Goal: Entertainment & Leisure: Consume media (video, audio)

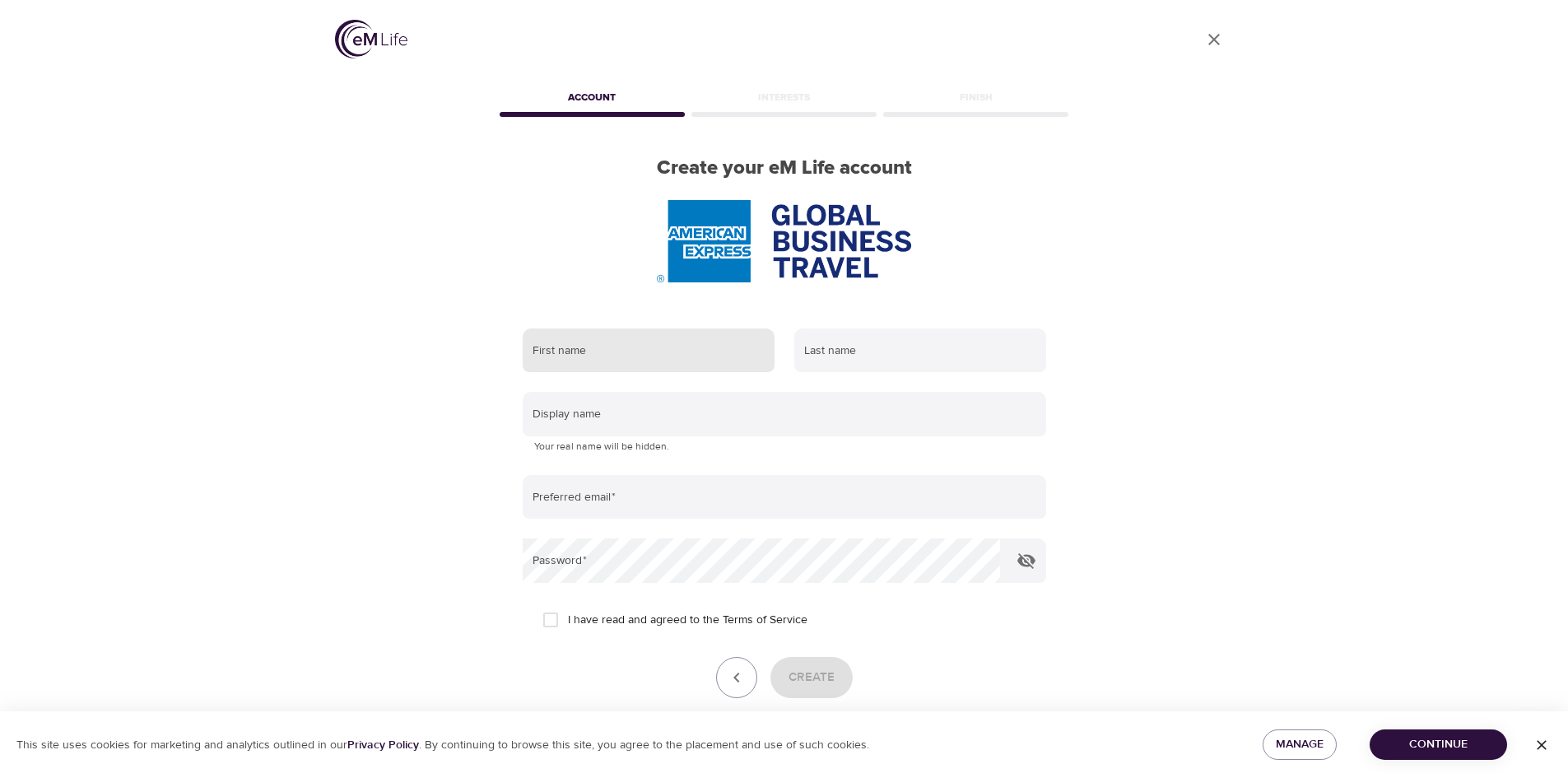
click at [563, 351] on input "text" at bounding box center [648, 351] width 252 height 44
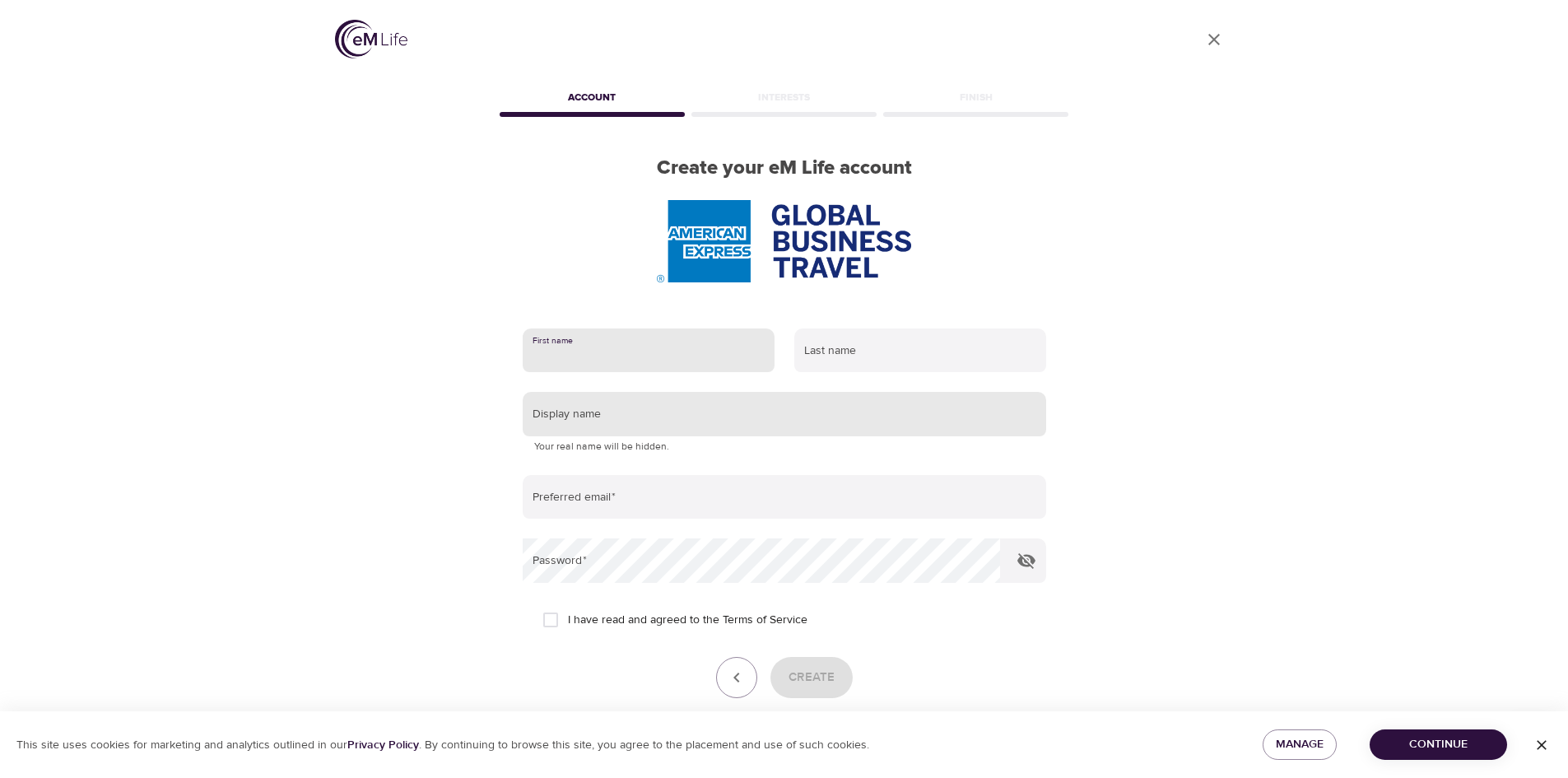
click at [602, 408] on input "text" at bounding box center [785, 413] width 524 height 44
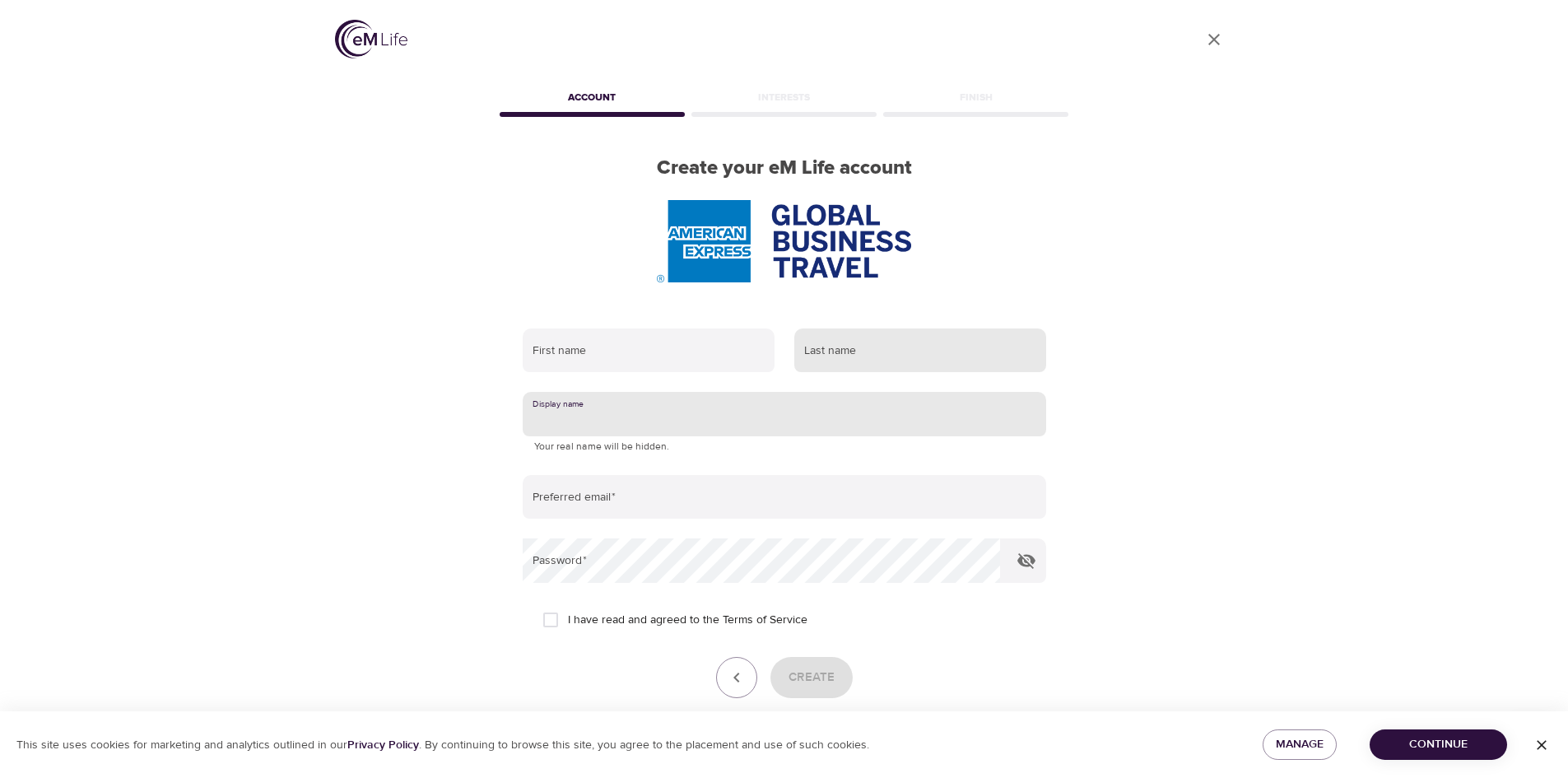
click at [884, 362] on input "text" at bounding box center [920, 351] width 252 height 44
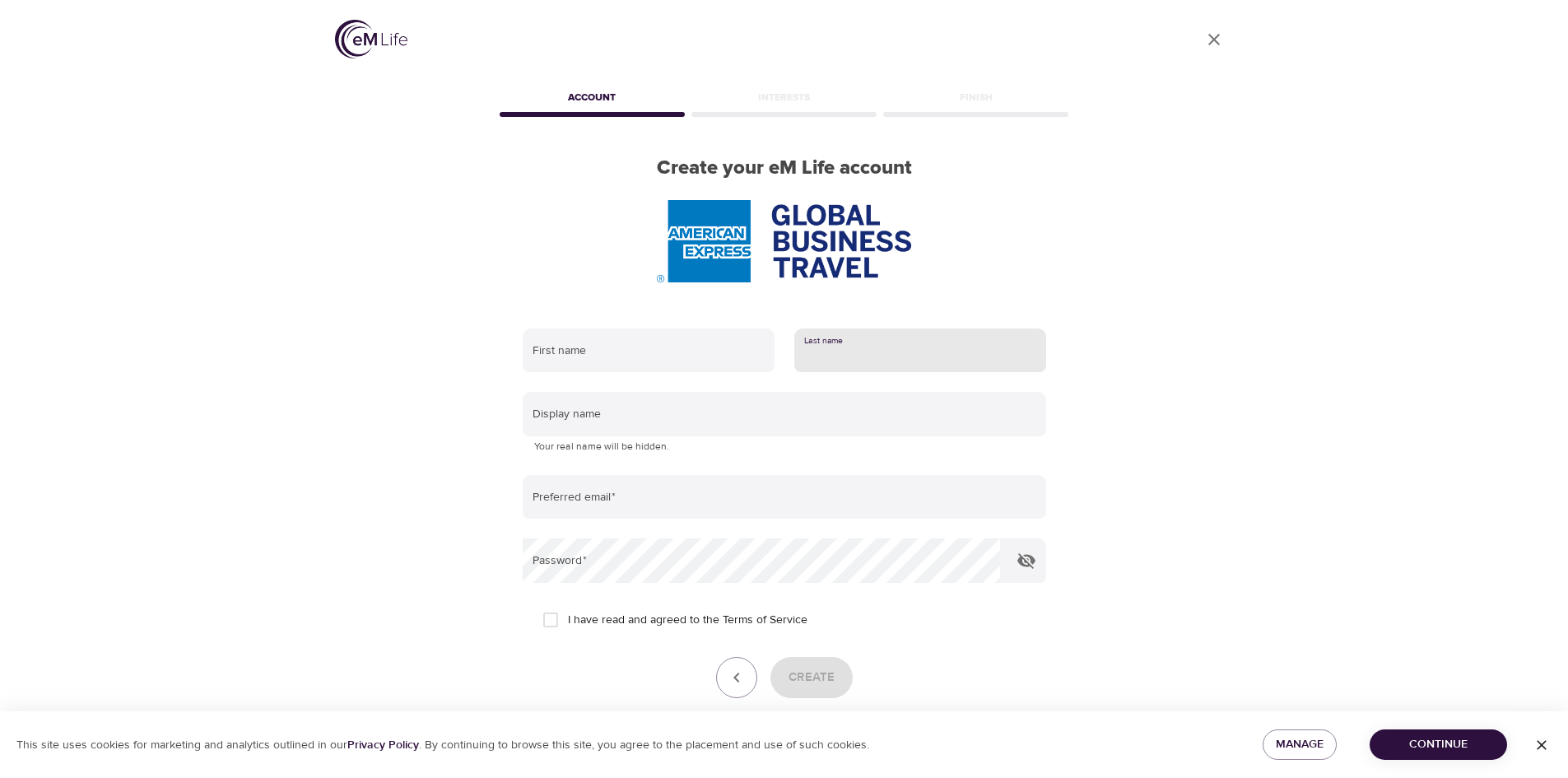
type input "[PERSON_NAME]"
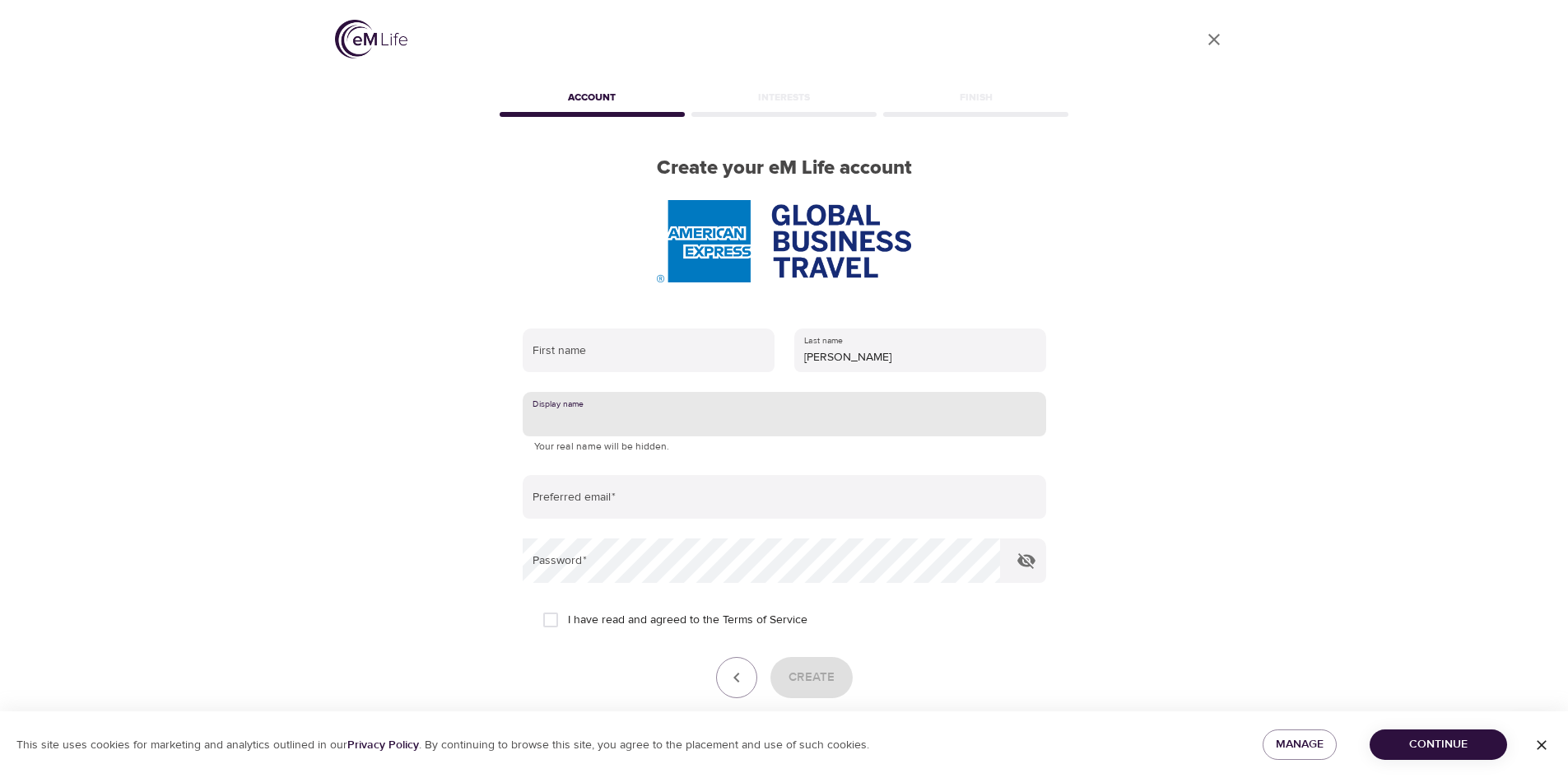
click at [682, 403] on input "text" at bounding box center [785, 413] width 524 height 44
type input "[PERSON_NAME] #Thrive@AmexGBT"
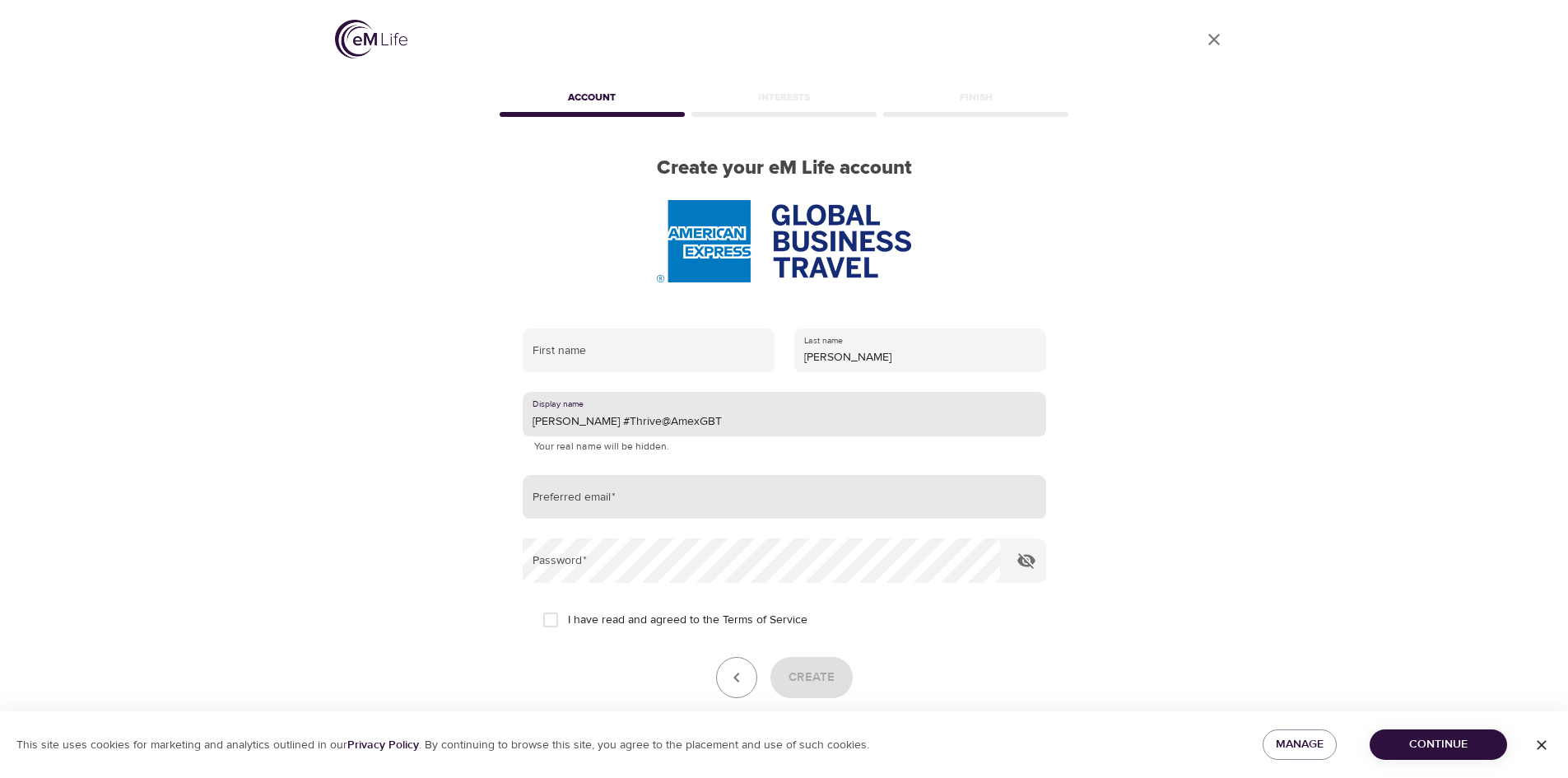
click at [590, 508] on input "email" at bounding box center [785, 497] width 524 height 44
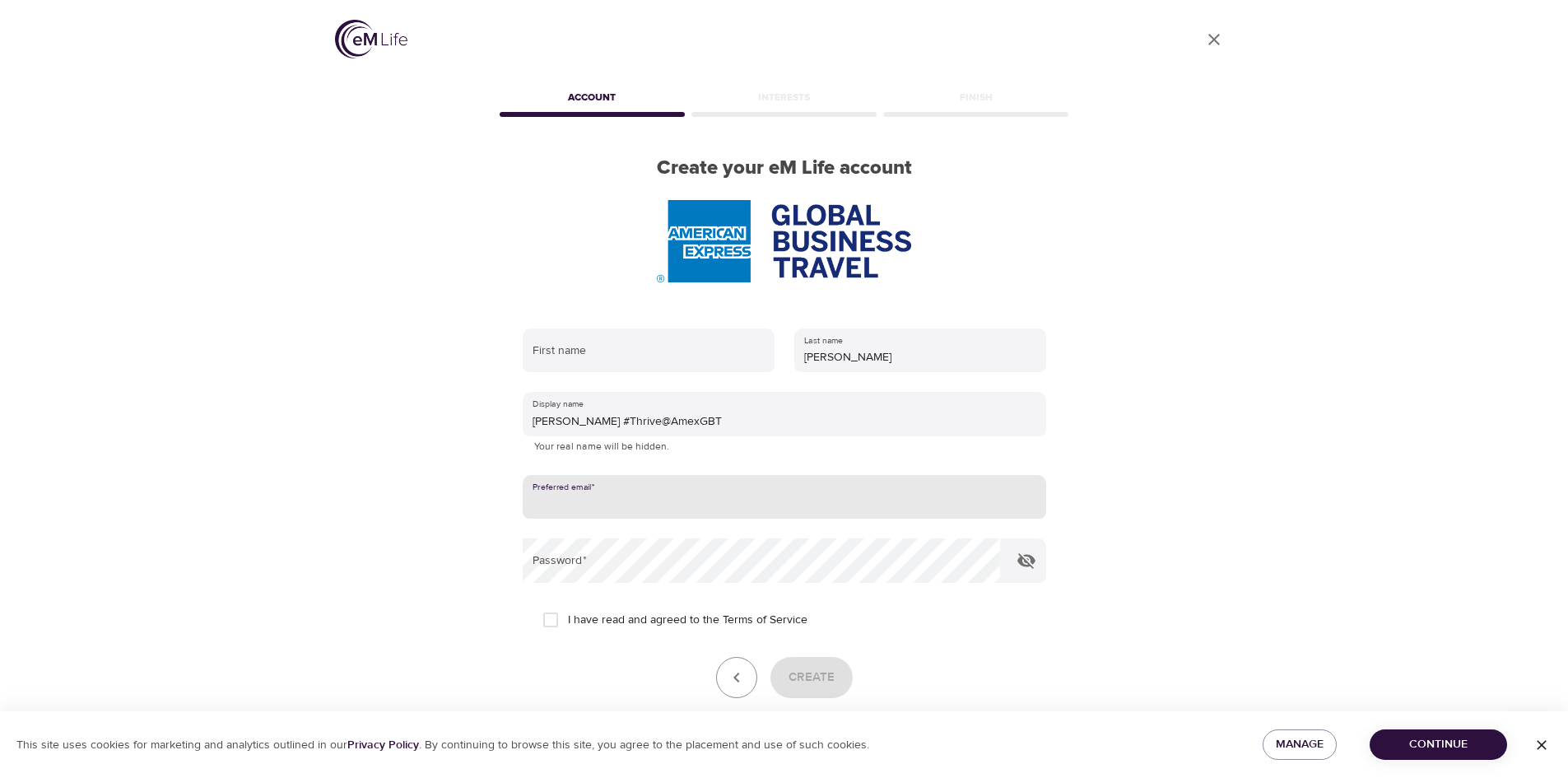
type input "[PERSON_NAME][EMAIL_ADDRESS][PERSON_NAME][DOMAIN_NAME]"
click at [1035, 556] on icon "button" at bounding box center [1027, 560] width 20 height 20
click at [548, 618] on input "I have read and agreed to the Terms of Service" at bounding box center [550, 619] width 34 height 34
checkbox input "true"
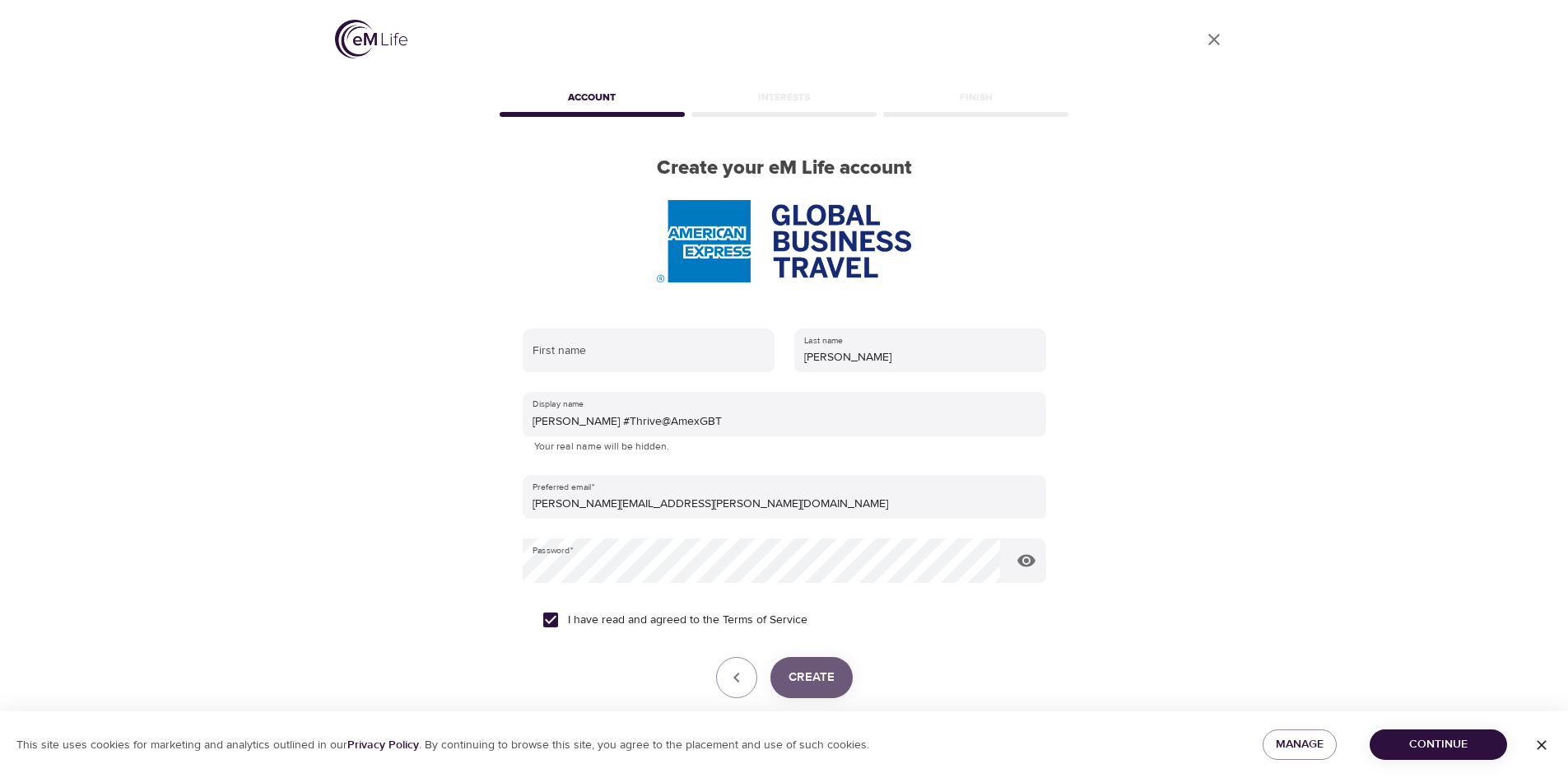
click at [804, 676] on span "Create" at bounding box center [811, 678] width 46 height 22
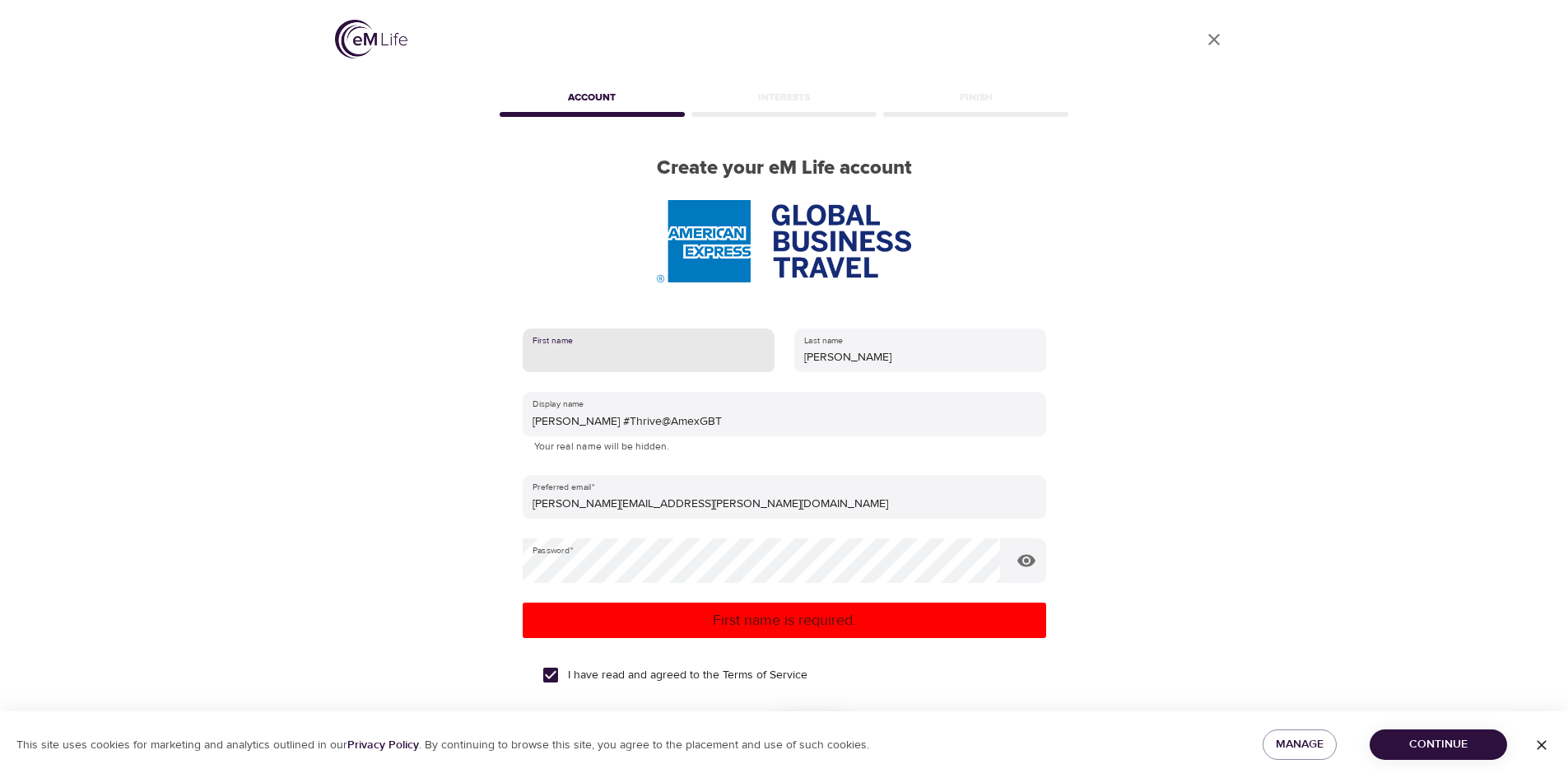
click at [615, 358] on input "text" at bounding box center [648, 351] width 252 height 44
type input "[PERSON_NAME]"
click at [761, 622] on p "First name is required." at bounding box center [785, 620] width 510 height 23
click at [801, 674] on link "Terms of Service" at bounding box center [765, 675] width 85 height 18
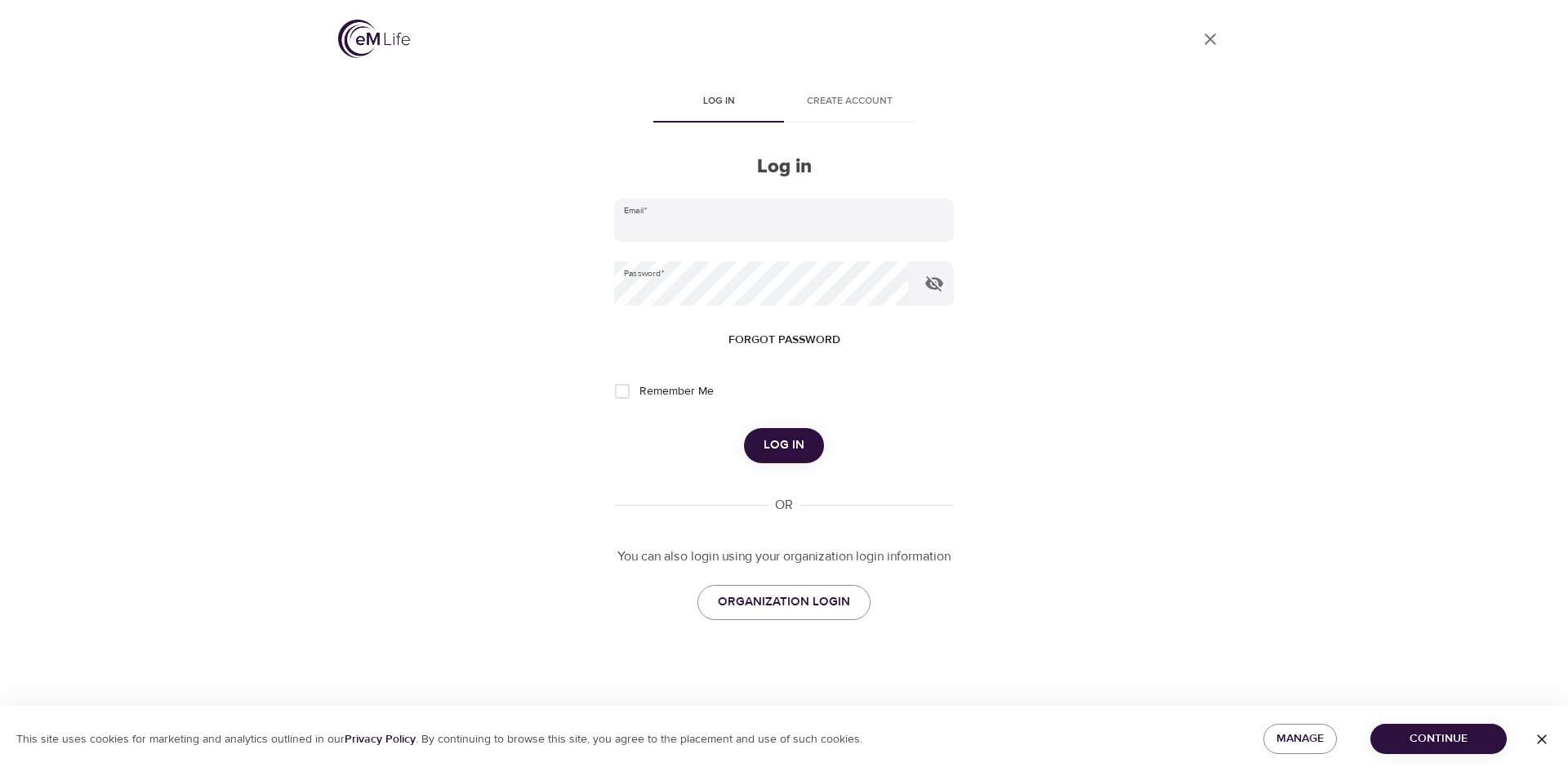
type input "[PERSON_NAME][EMAIL_ADDRESS][PERSON_NAME][DOMAIN_NAME]"
click at [776, 445] on span "Log in" at bounding box center [784, 445] width 41 height 22
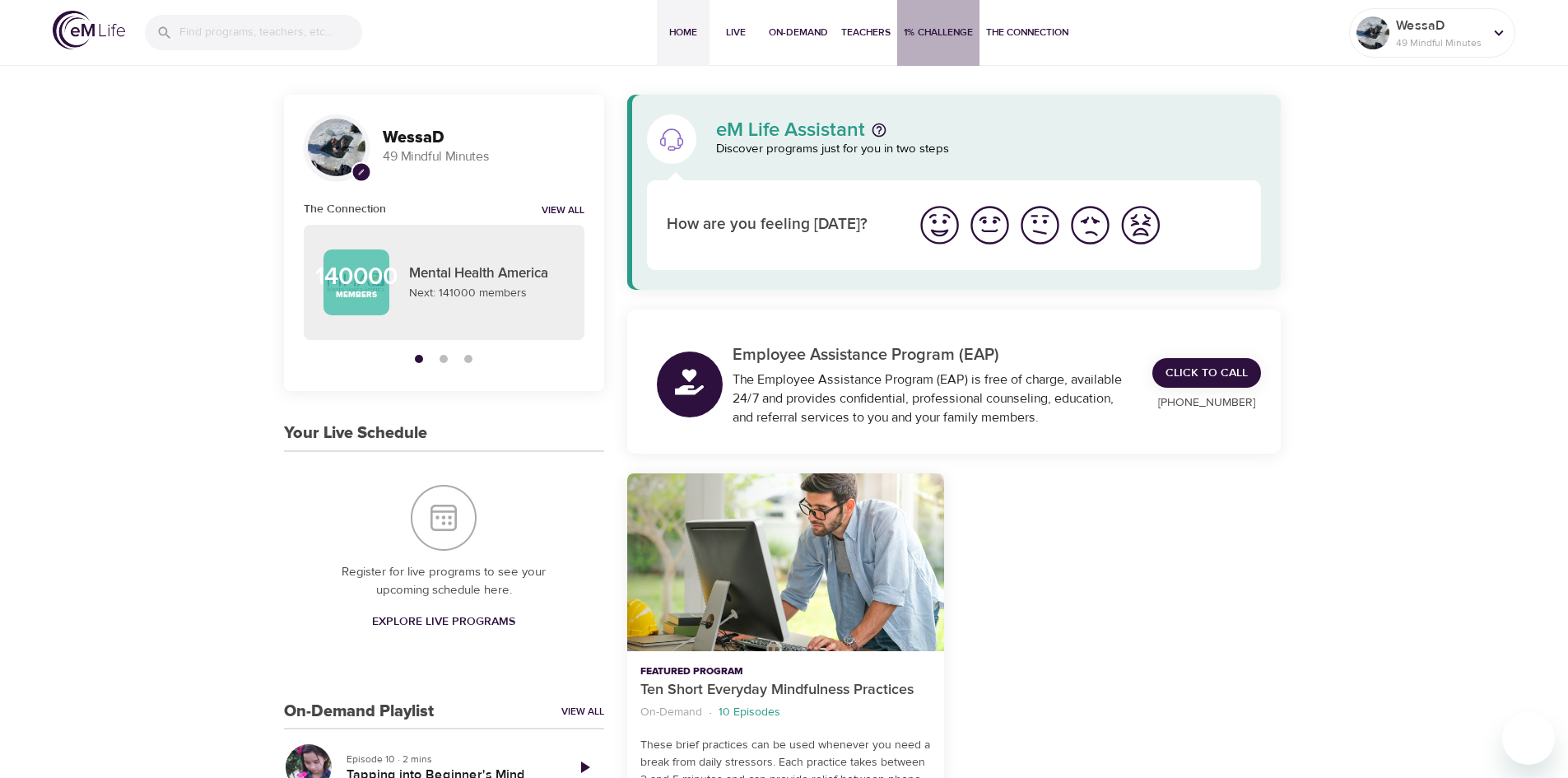
click at [924, 28] on span "1% Challenge" at bounding box center [938, 33] width 69 height 18
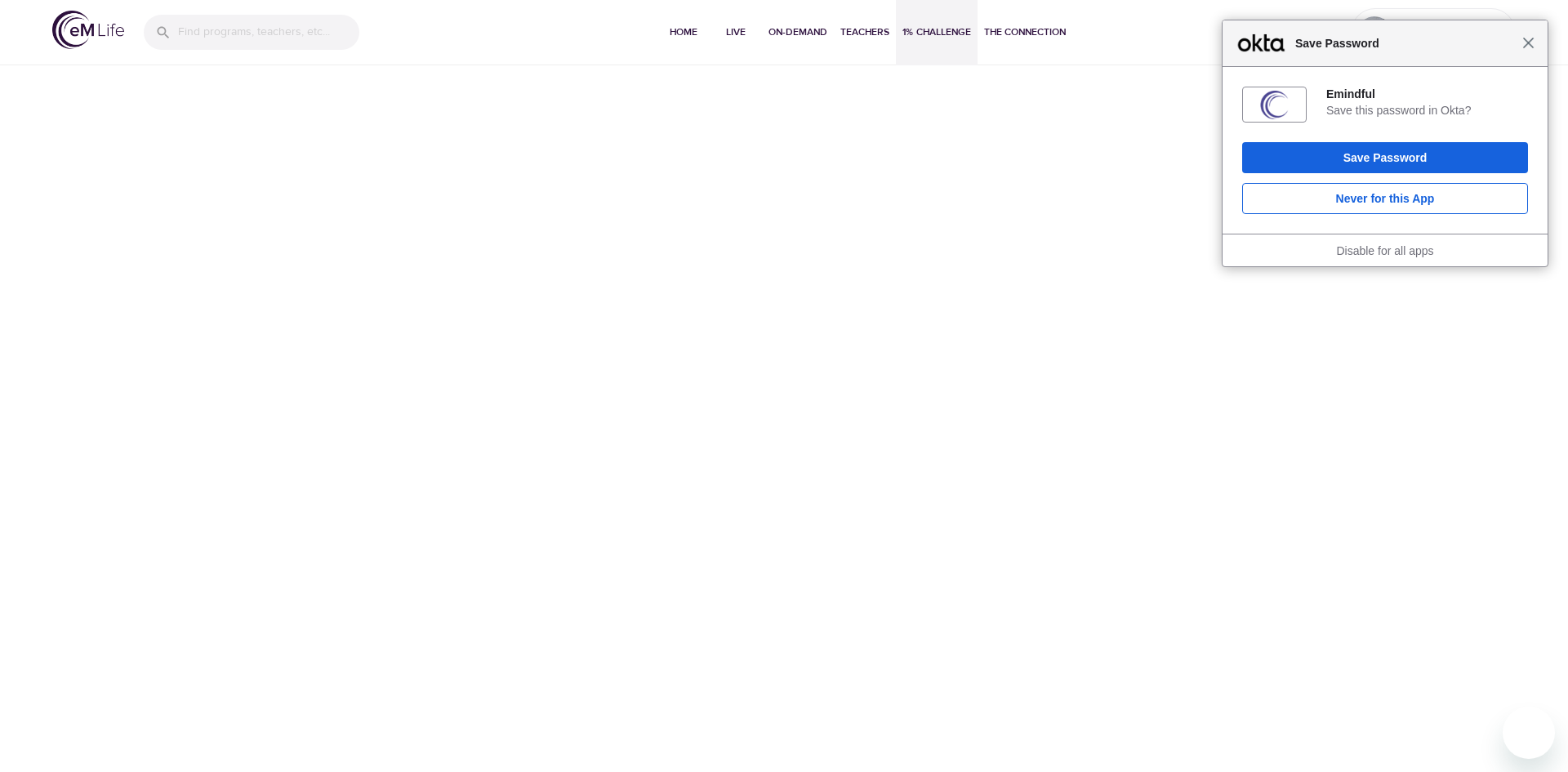
click at [1527, 46] on span "Close" at bounding box center [1528, 42] width 12 height 12
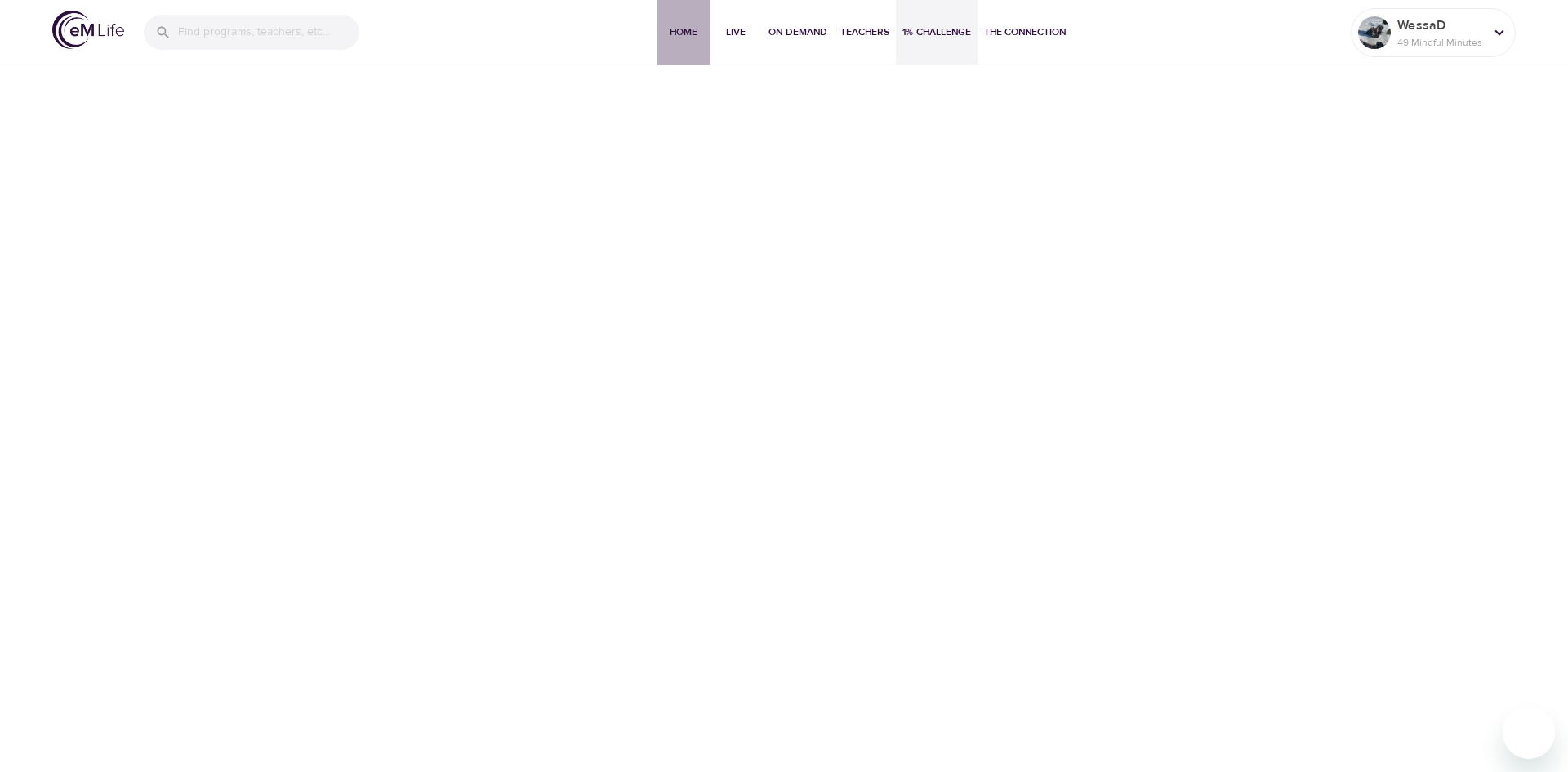
click at [683, 28] on span "Home" at bounding box center [683, 32] width 39 height 17
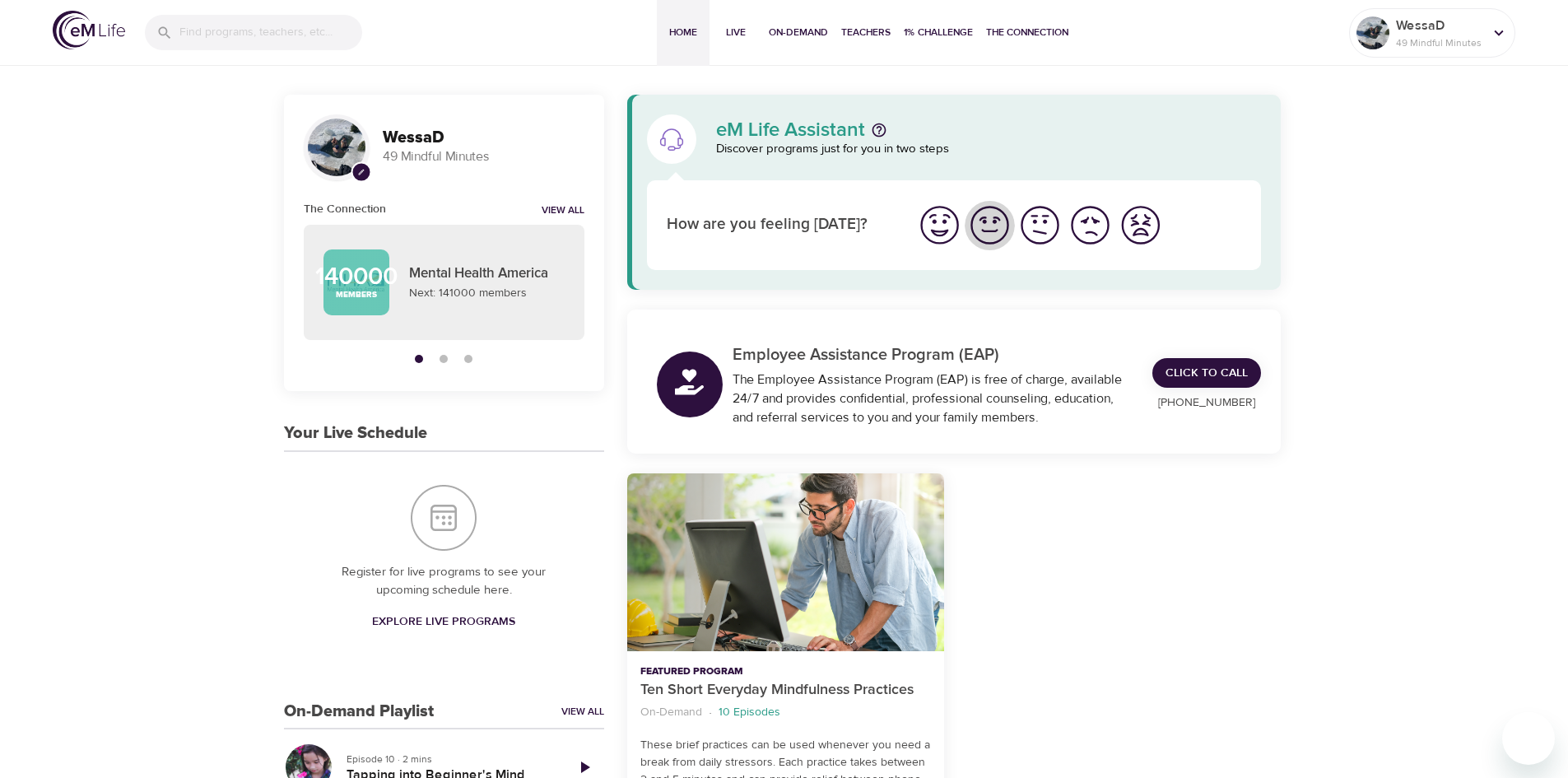
click at [1000, 223] on img "I'm feeling good" at bounding box center [990, 225] width 45 height 45
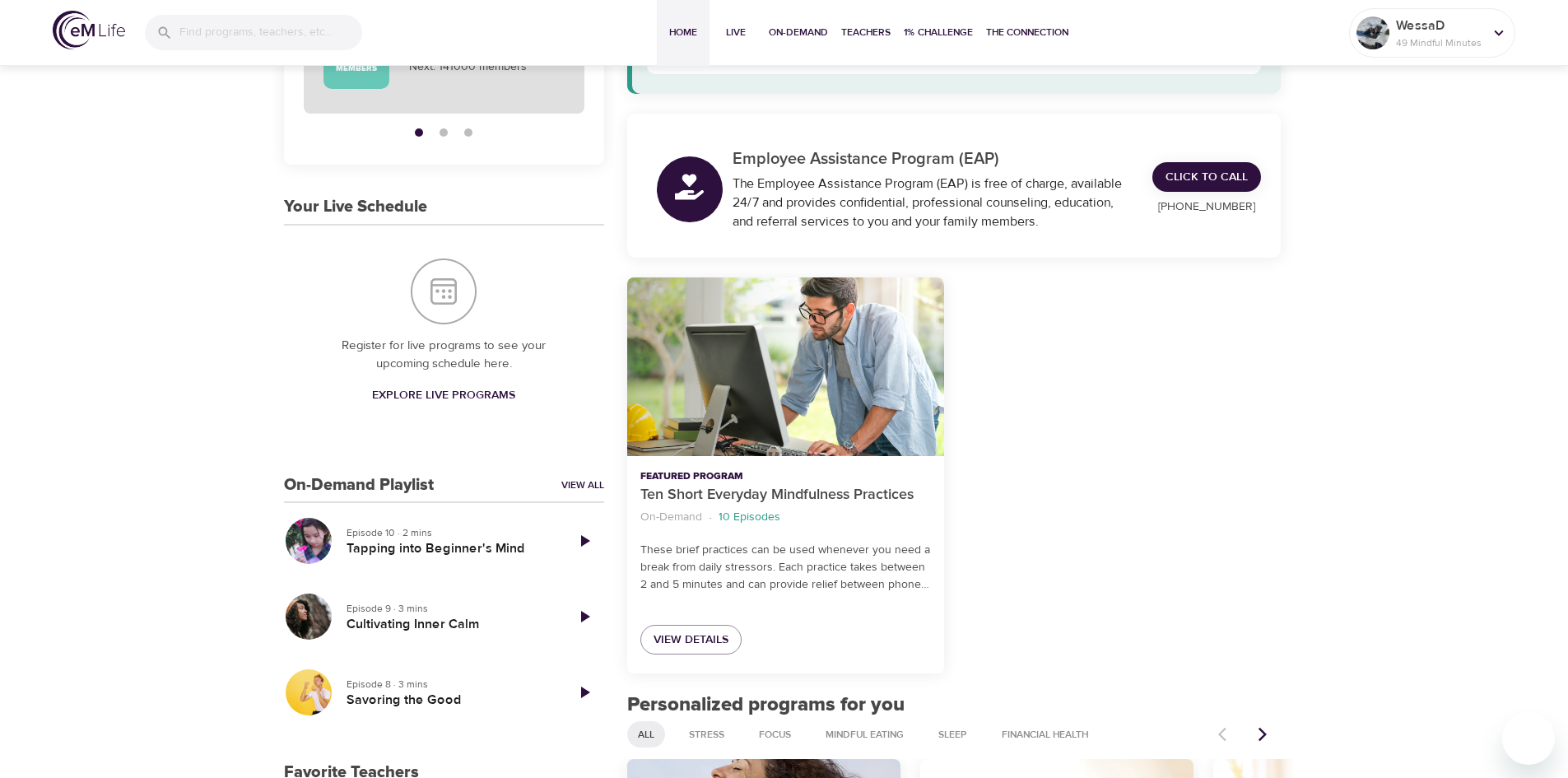
scroll to position [247, 0]
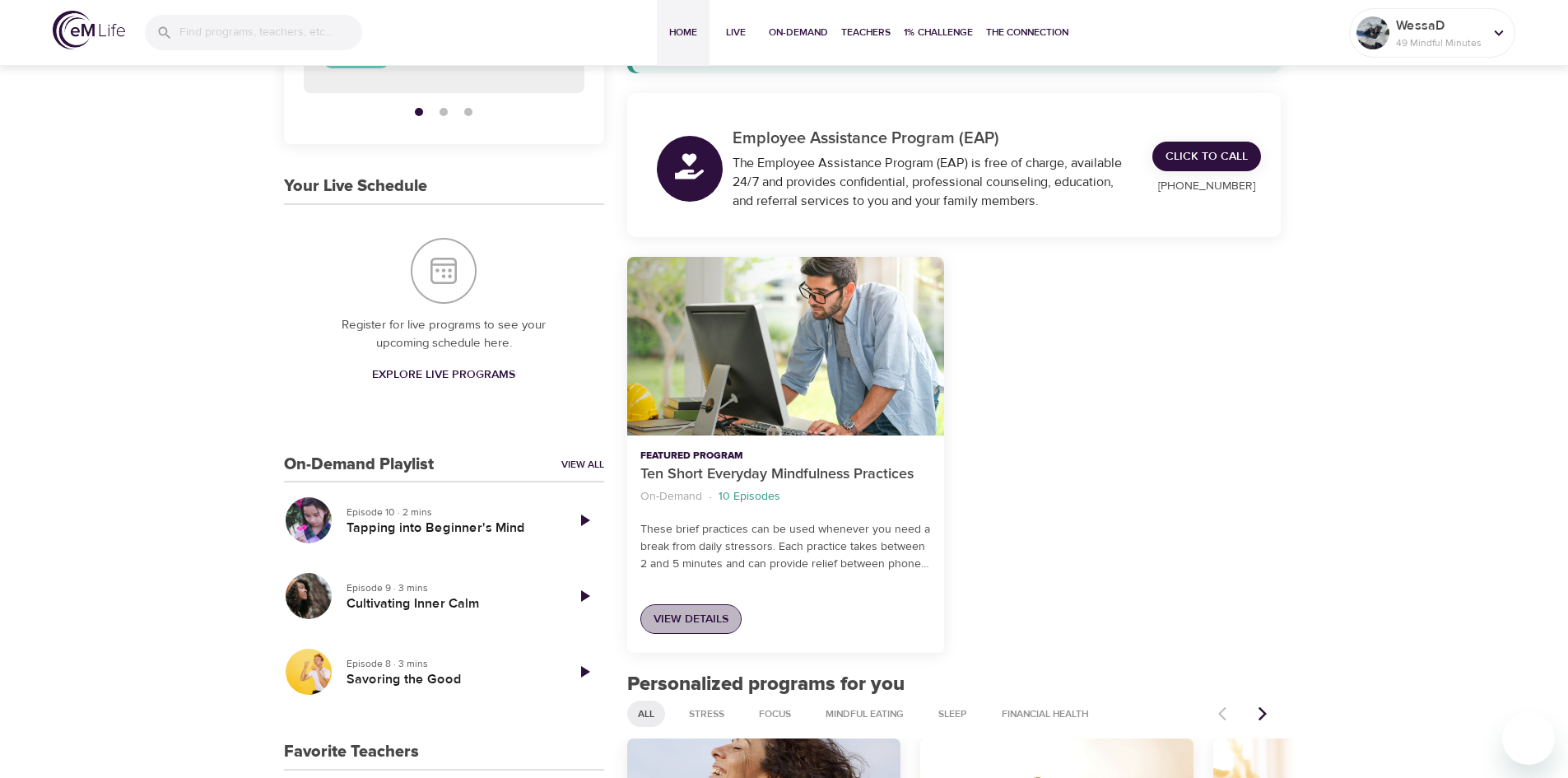
click at [679, 609] on span "View Details" at bounding box center [691, 619] width 75 height 21
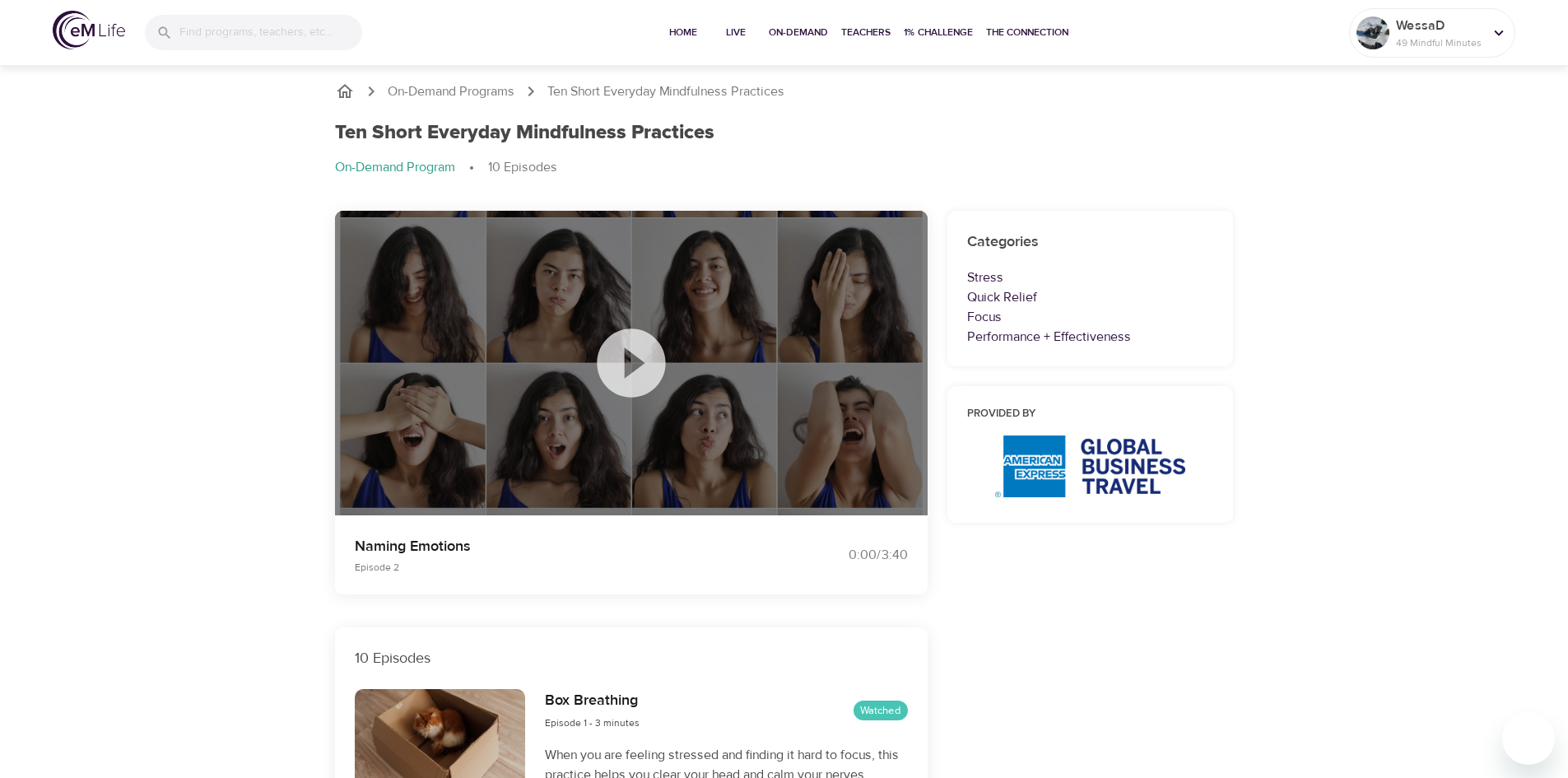
click at [624, 355] on icon at bounding box center [631, 363] width 69 height 69
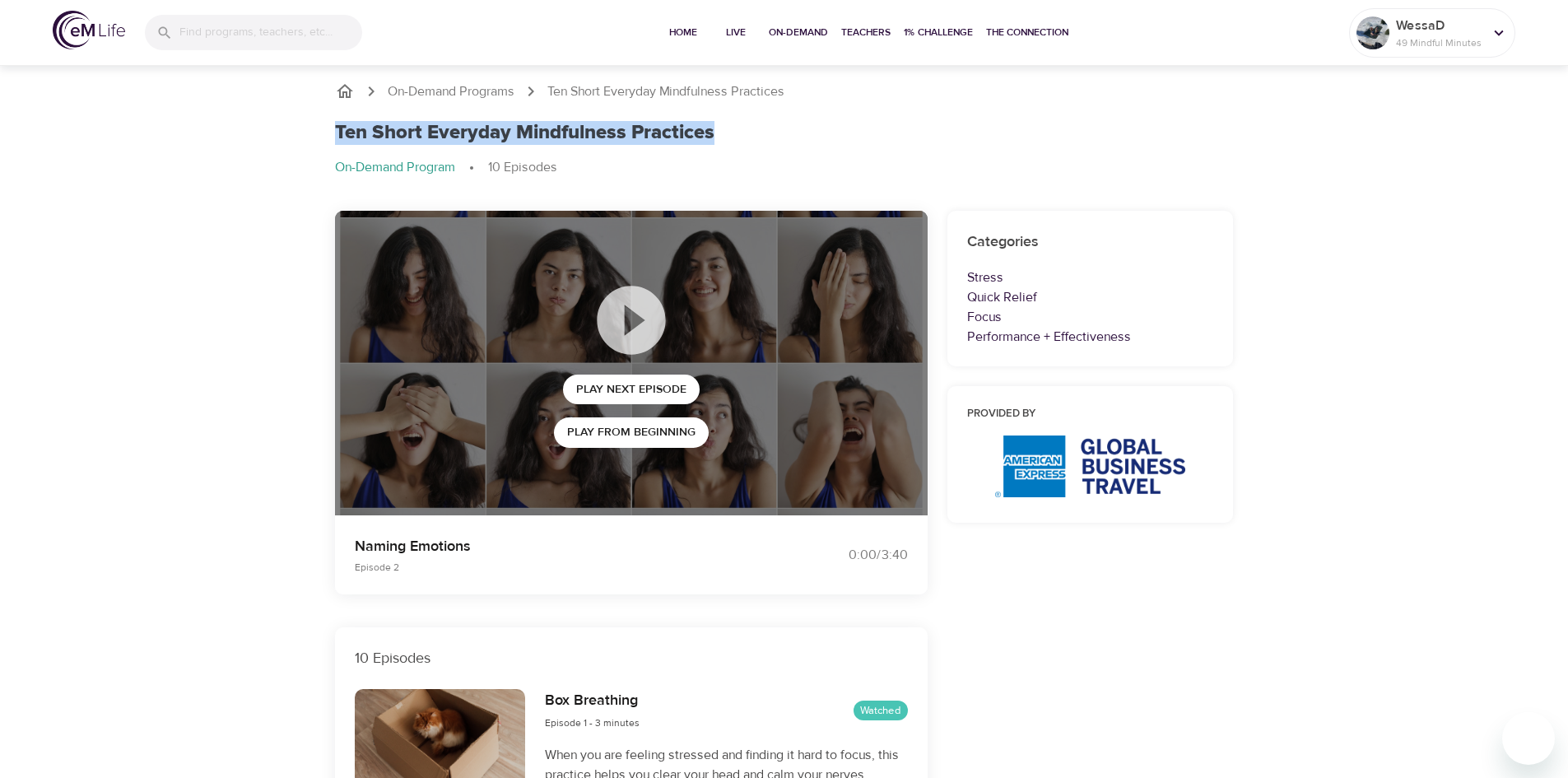
drag, startPoint x: 720, startPoint y: 131, endPoint x: 330, endPoint y: 127, distance: 390.0
click at [330, 127] on div "Ten Short Everyday Mindfulness Practices On-Demand Program 10 Episodes" at bounding box center [785, 156] width 919 height 90
copy h1 "Ten Short Everyday Mindfulness Practices"
click at [435, 721] on div at bounding box center [440, 736] width 172 height 96
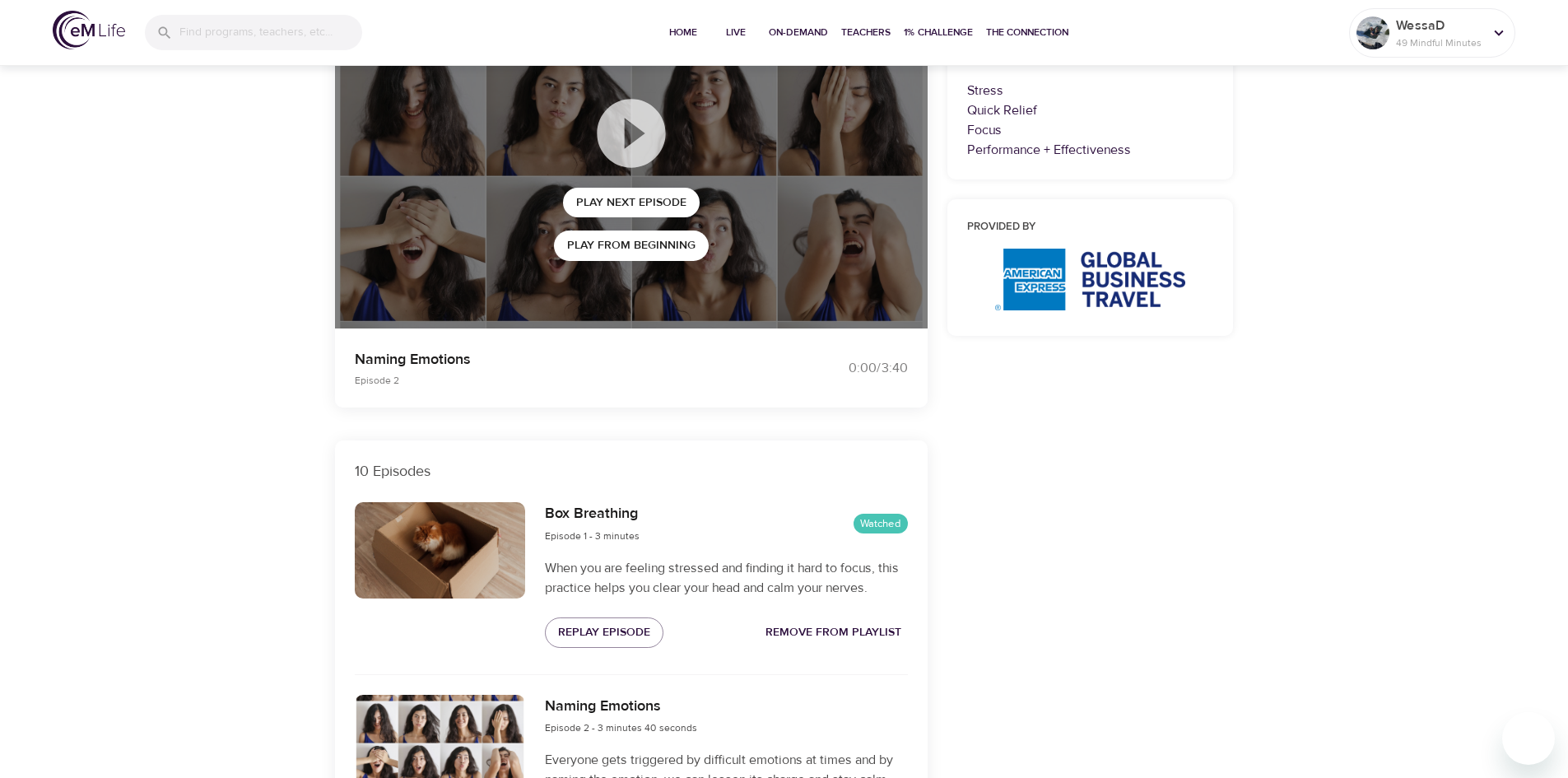
scroll to position [247, 0]
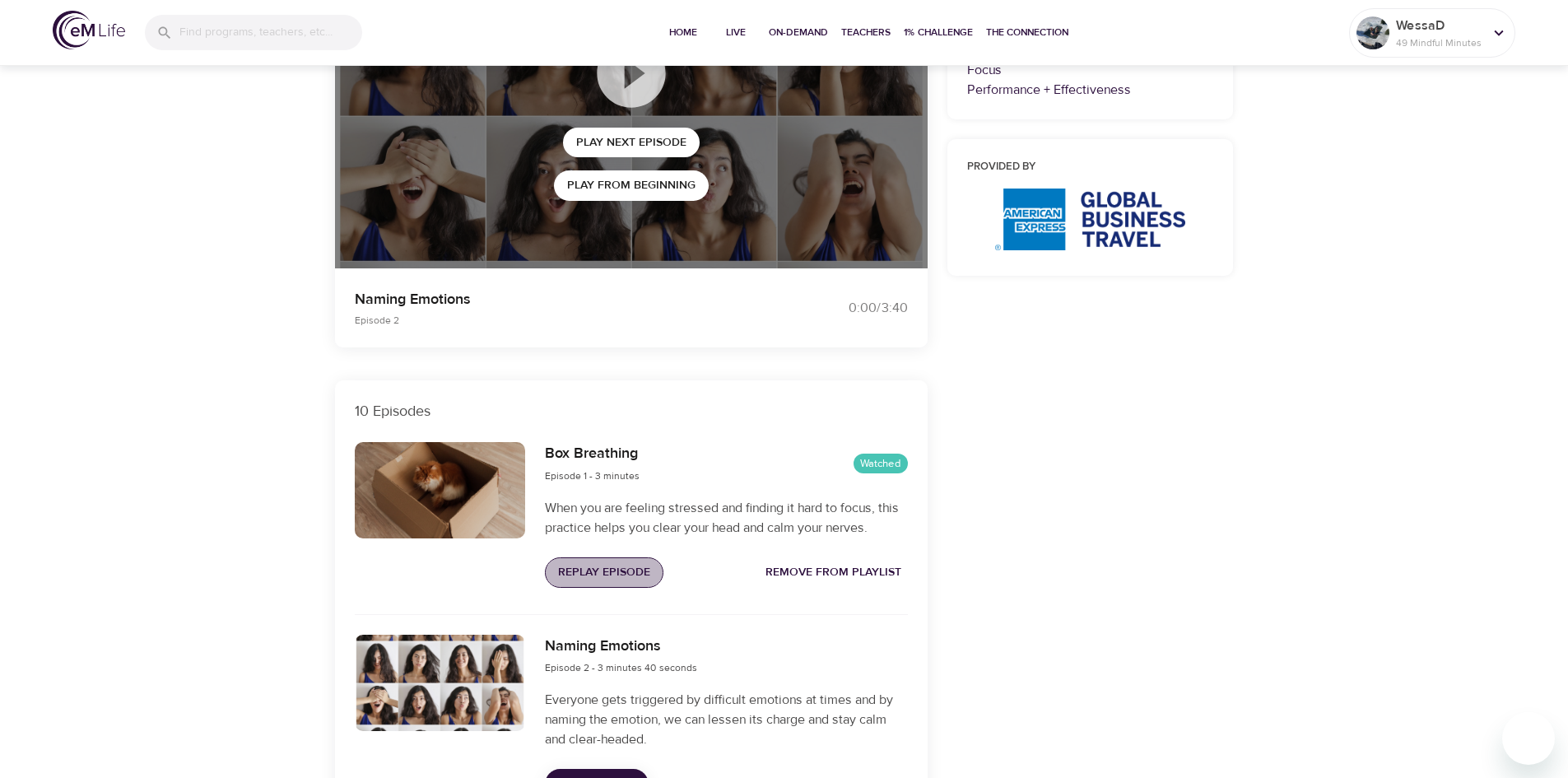
click at [641, 566] on span "Replay Episode" at bounding box center [604, 572] width 92 height 21
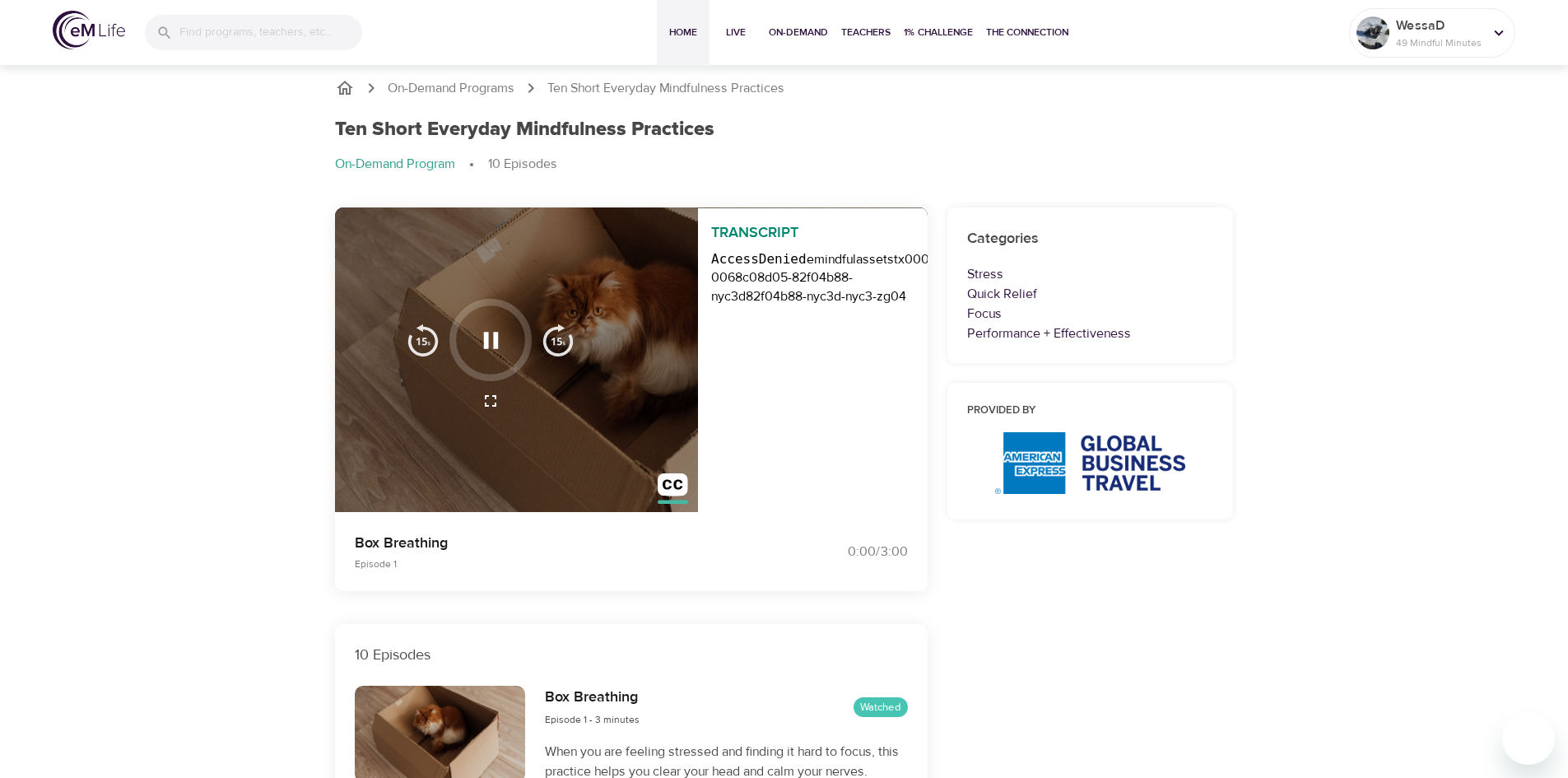
scroll to position [0, 0]
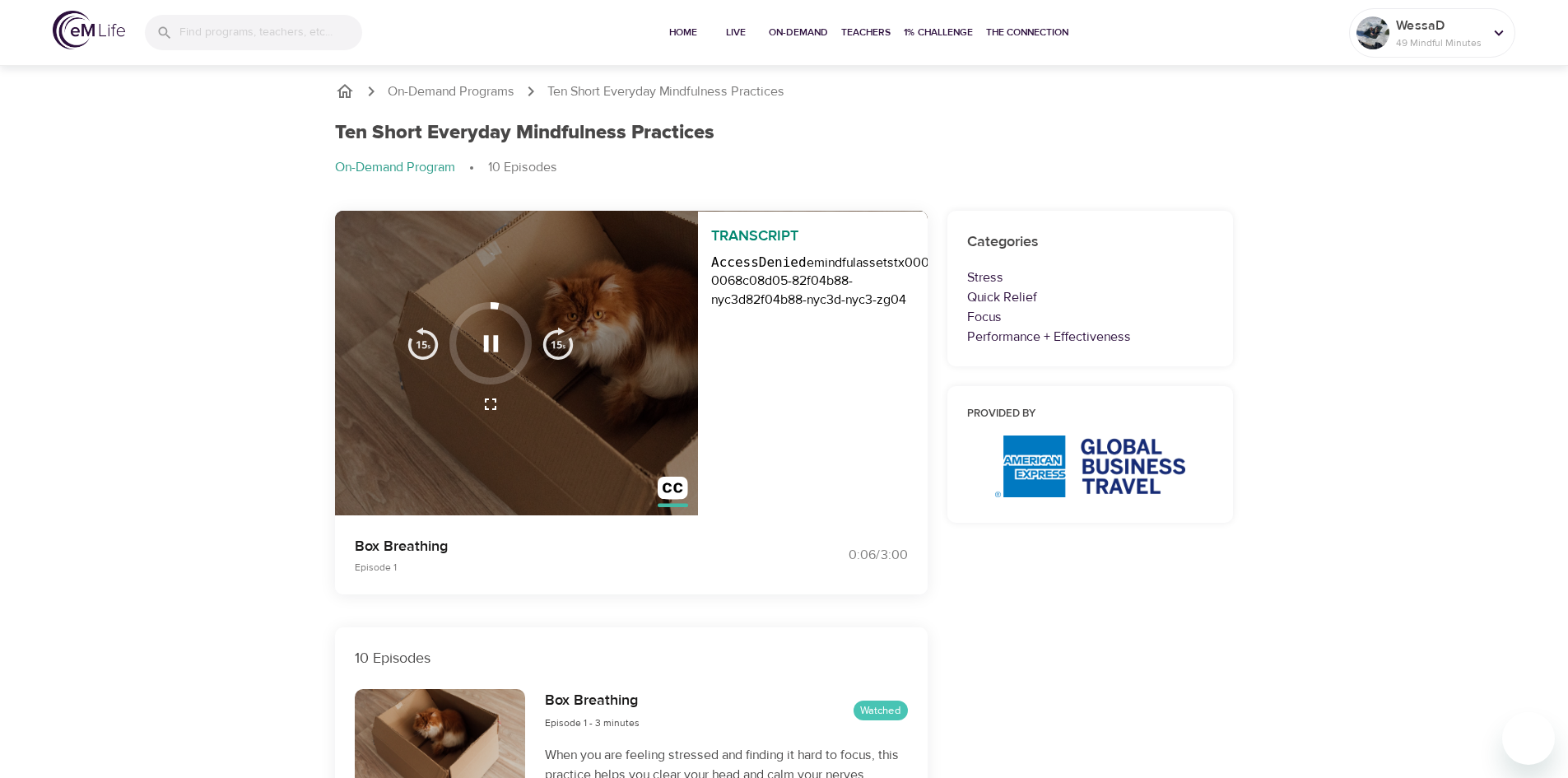
click at [834, 351] on div "Transcript AccessDenied emindfulassets tx000004ef4a49082eedada-0068c08d05-82f04…" at bounding box center [812, 364] width 230 height 305
click at [657, 487] on button "button" at bounding box center [673, 492] width 50 height 50
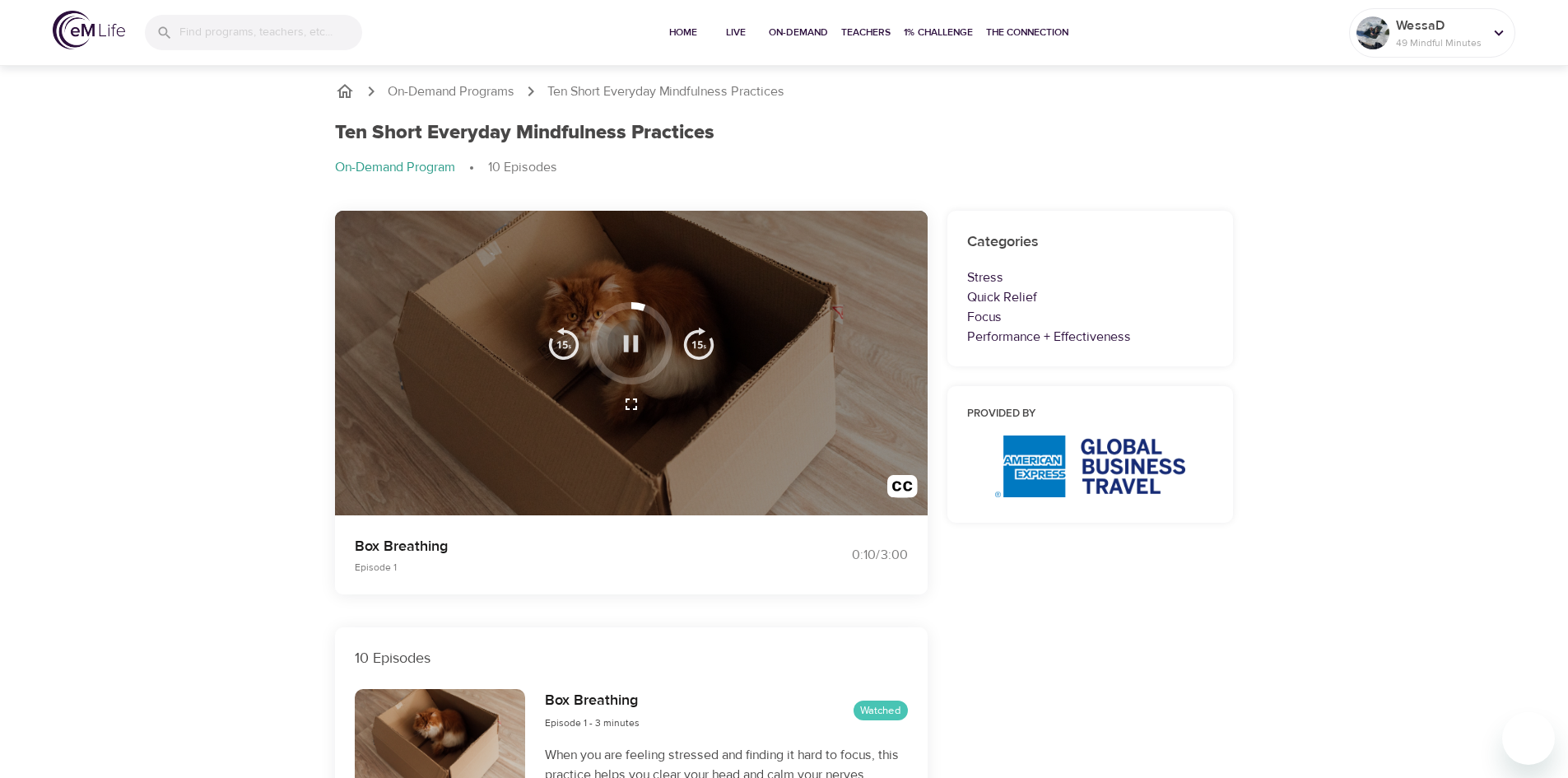
click at [617, 354] on icon "button" at bounding box center [631, 343] width 28 height 28
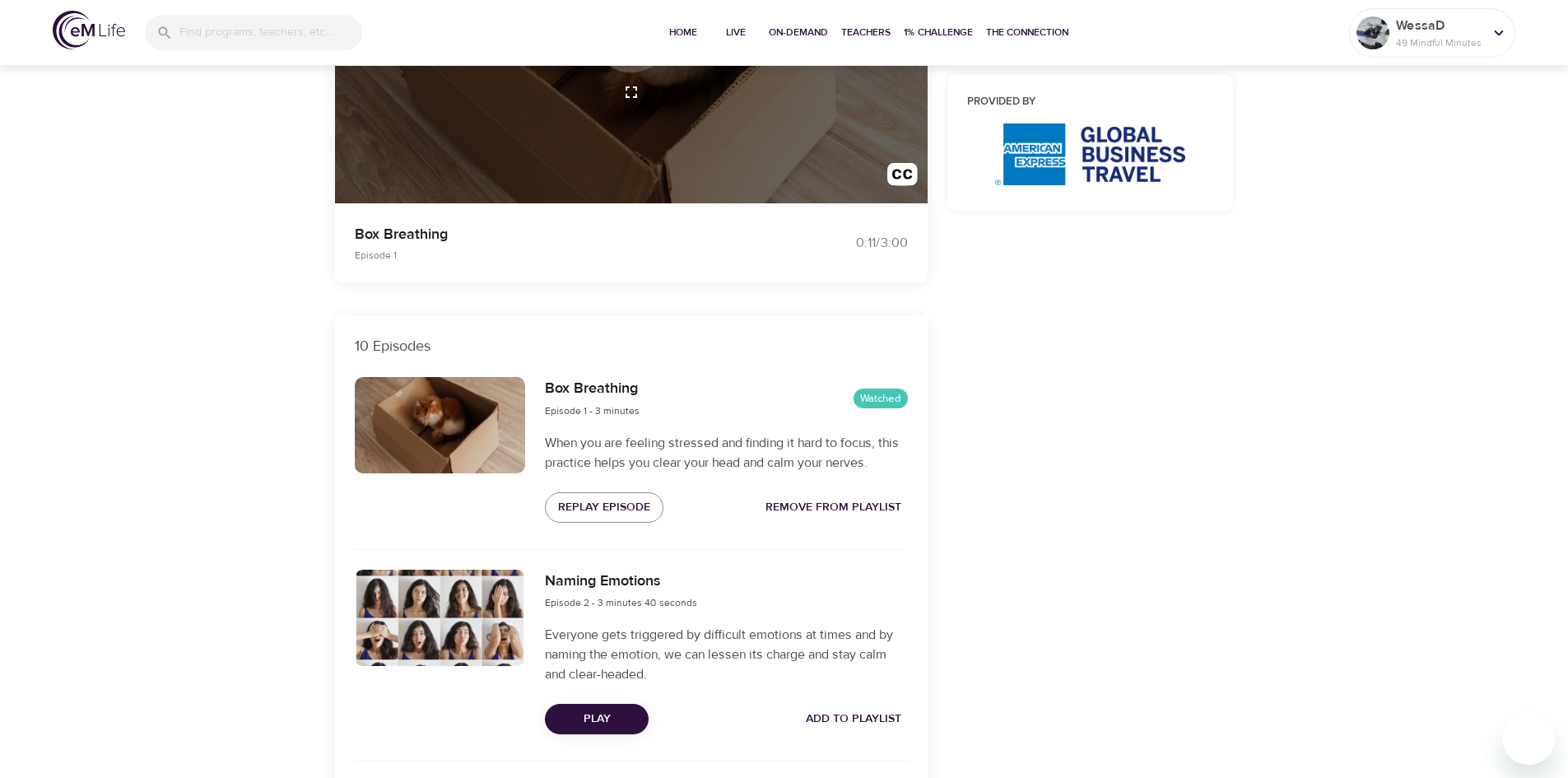
scroll to position [412, 0]
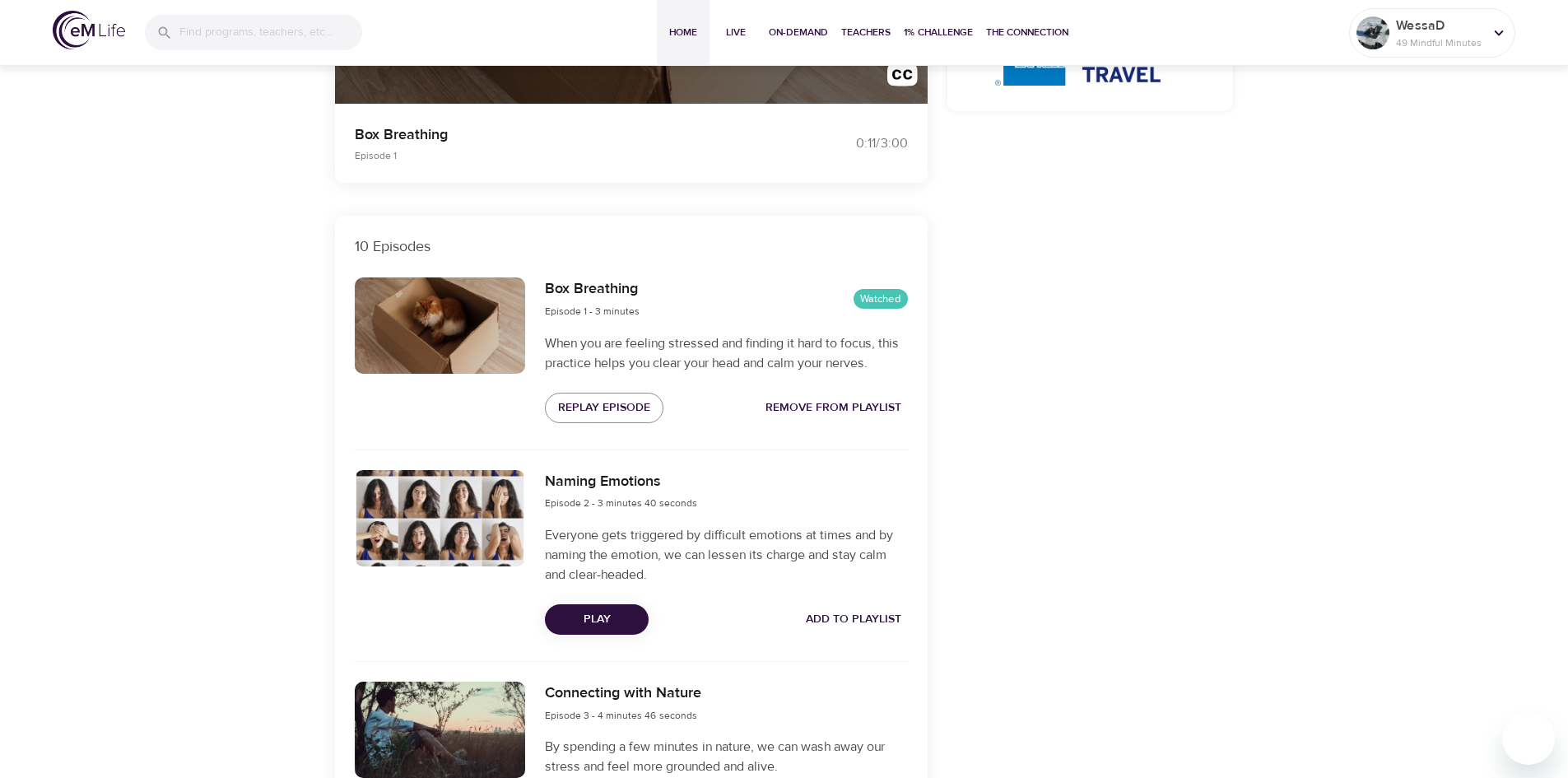
click at [678, 38] on span "Home" at bounding box center [683, 33] width 39 height 18
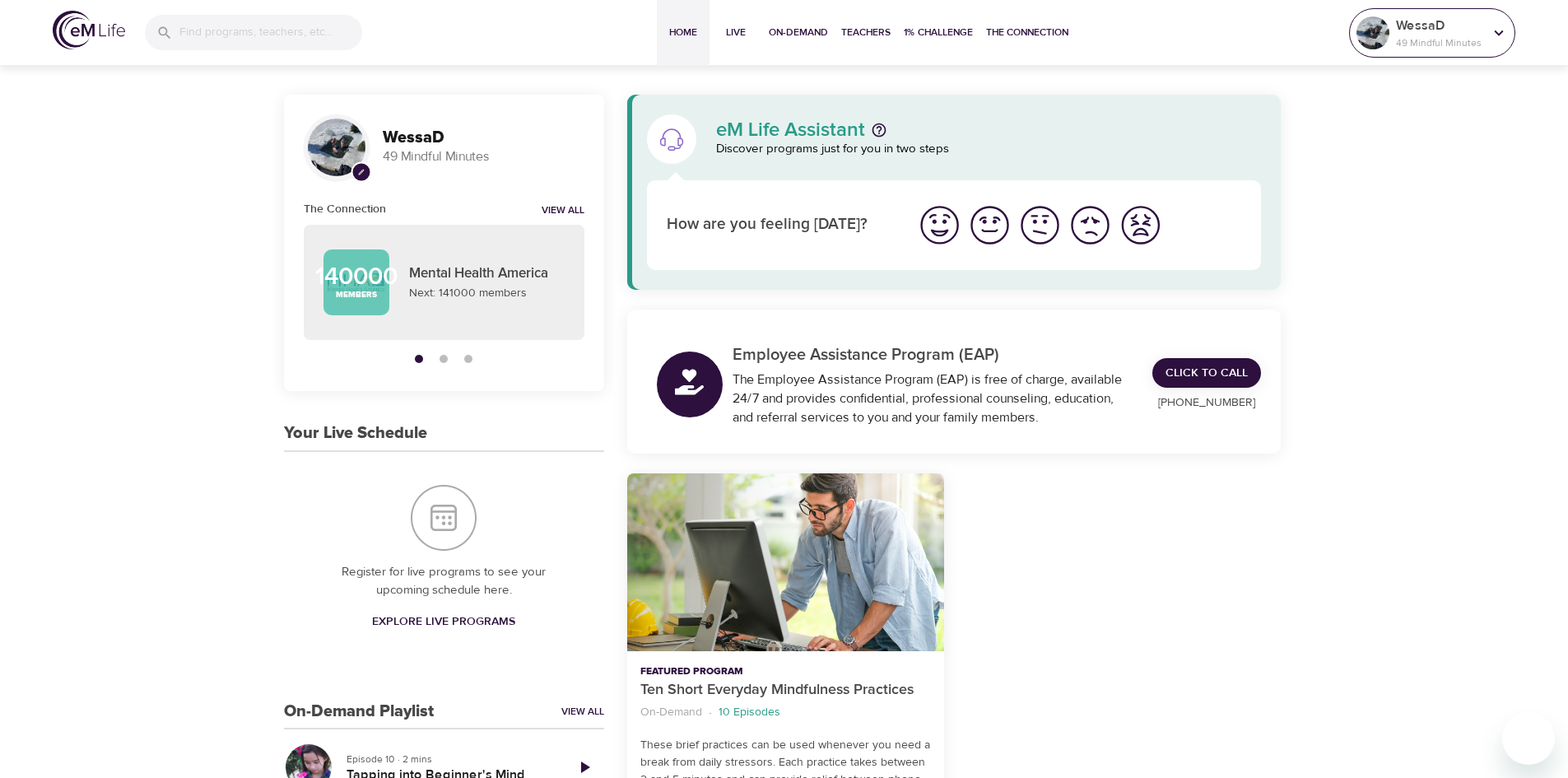
click at [1416, 49] on p "49 Mindful Minutes" at bounding box center [1439, 43] width 87 height 15
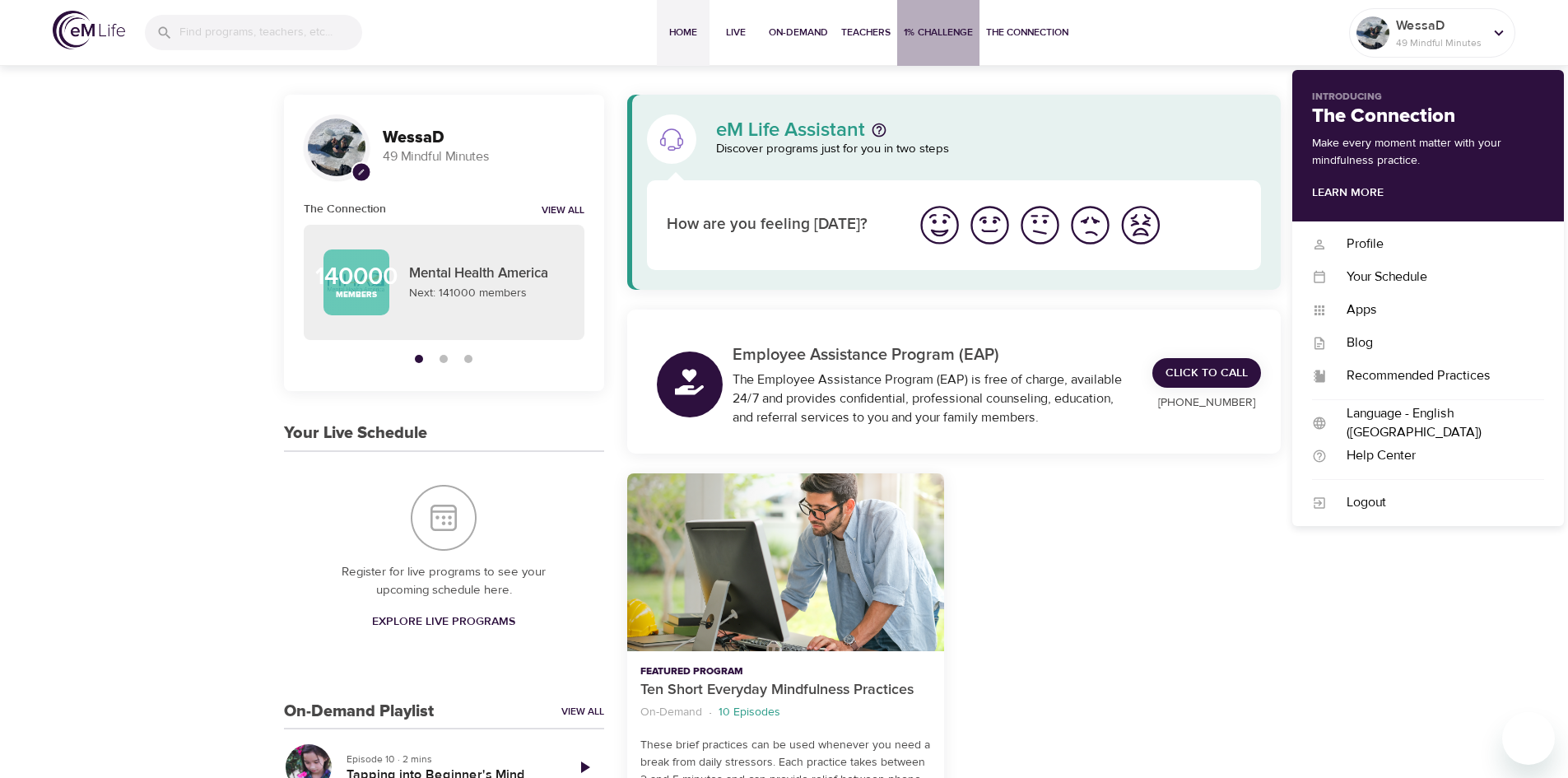
click at [936, 30] on span "1% Challenge" at bounding box center [938, 33] width 69 height 18
